Goal: Task Accomplishment & Management: Manage account settings

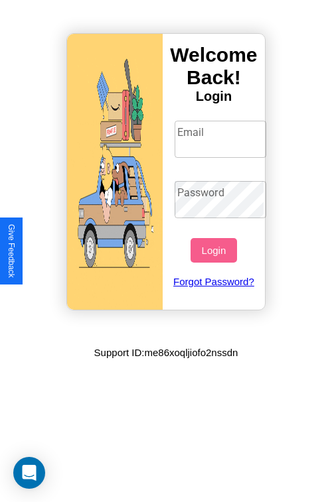
click at [221, 139] on input "Email" at bounding box center [220, 139] width 92 height 37
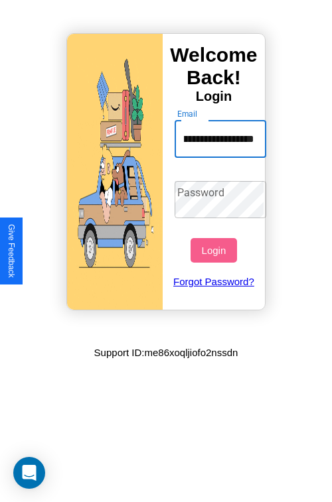
scroll to position [0, 49]
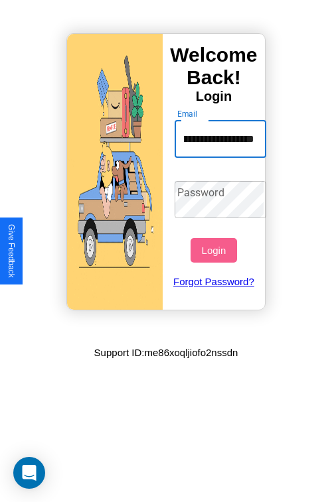
type input "**********"
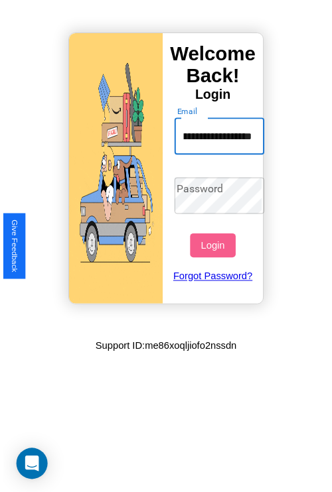
scroll to position [0, 0]
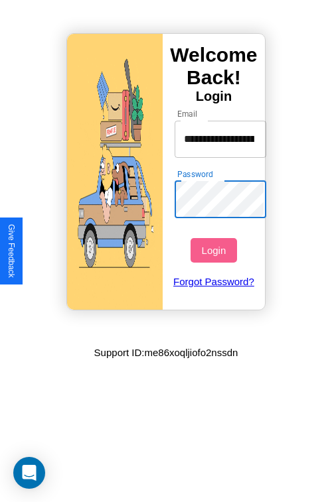
click at [215, 250] on button "Login" at bounding box center [213, 250] width 46 height 25
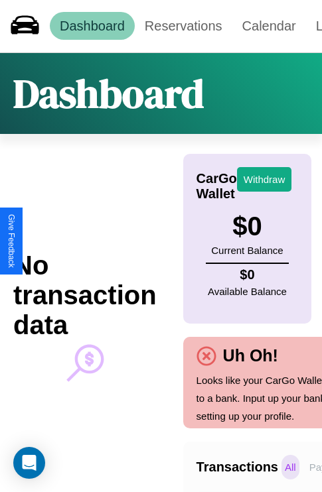
click at [290, 467] on p "All" at bounding box center [290, 467] width 18 height 25
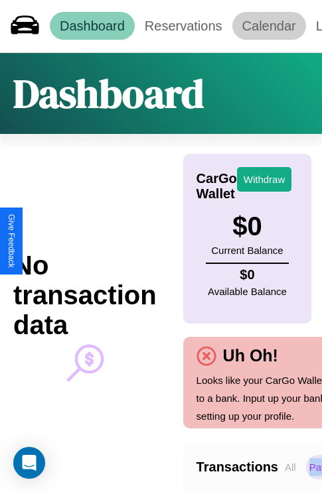
click at [269, 26] on link "Calendar" at bounding box center [269, 26] width 74 height 28
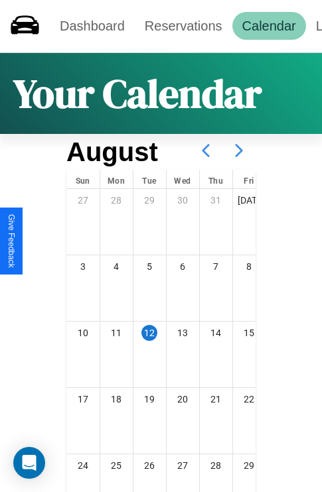
click at [239, 151] on icon at bounding box center [238, 150] width 33 height 33
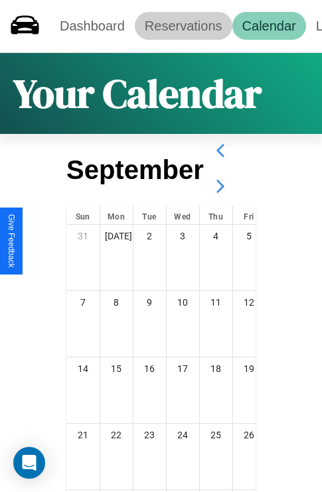
click at [183, 26] on link "Reservations" at bounding box center [183, 26] width 97 height 28
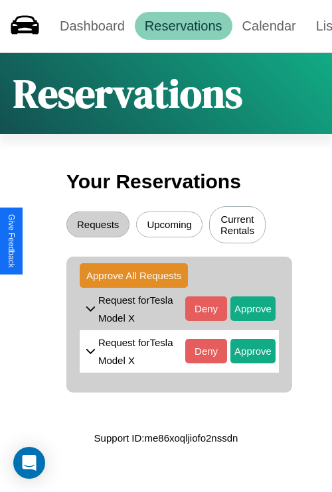
click at [169, 226] on button "Upcoming" at bounding box center [169, 225] width 66 height 26
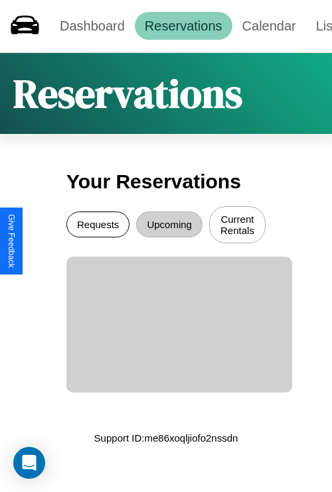
click at [97, 226] on button "Requests" at bounding box center [97, 225] width 63 height 26
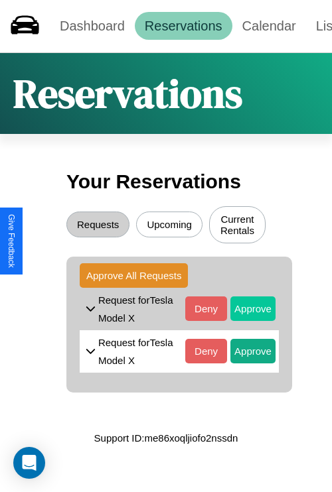
click at [243, 310] on button "Approve" at bounding box center [252, 308] width 45 height 25
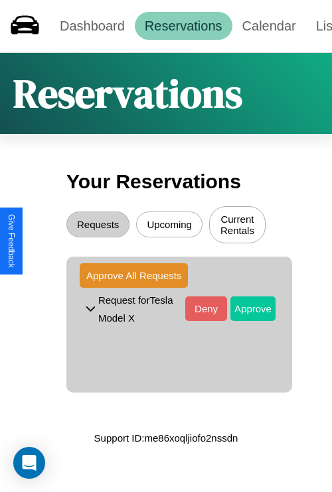
click at [243, 310] on button "Approve" at bounding box center [252, 308] width 45 height 25
